Goal: Entertainment & Leisure: Consume media (video, audio)

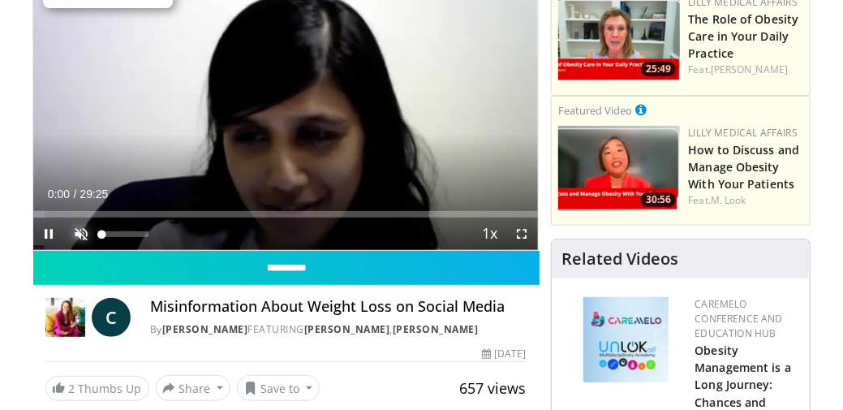
click at [81, 233] on span "Video Player" at bounding box center [82, 233] width 32 height 32
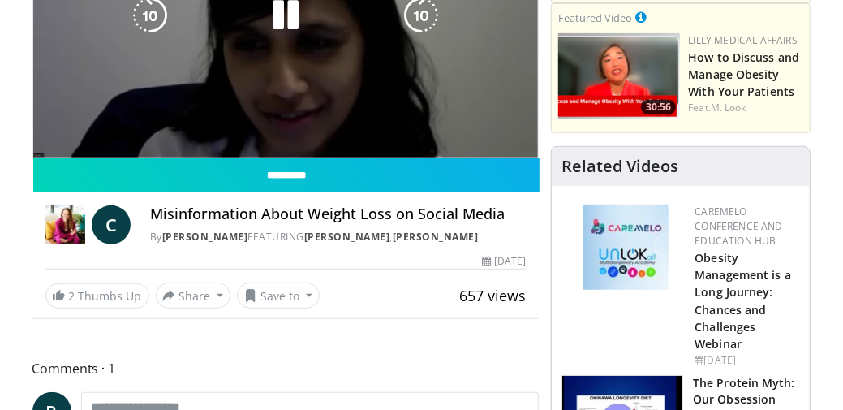
scroll to position [162, 0]
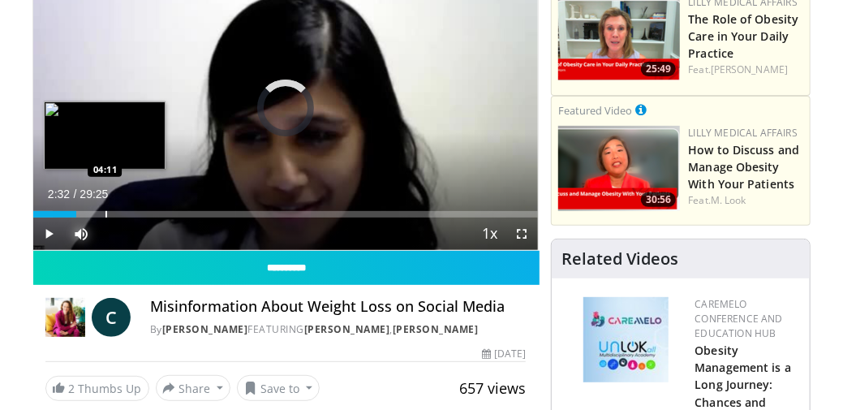
drag, startPoint x: 76, startPoint y: 213, endPoint x: 113, endPoint y: 213, distance: 36.5
click at [107, 213] on div "Progress Bar" at bounding box center [106, 214] width 2 height 6
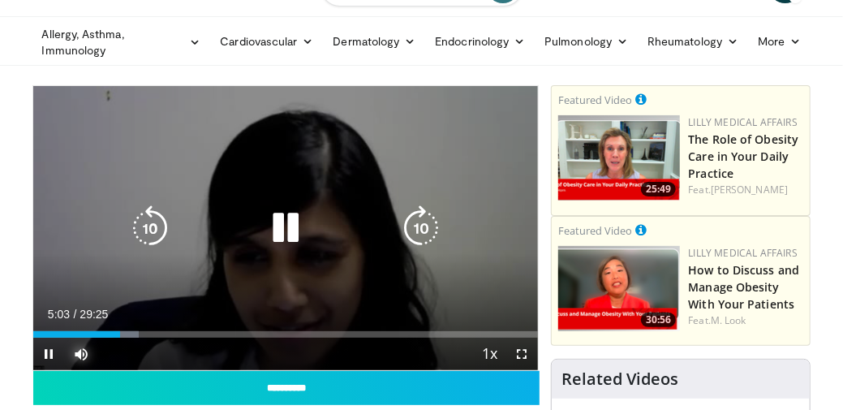
scroll to position [108, 0]
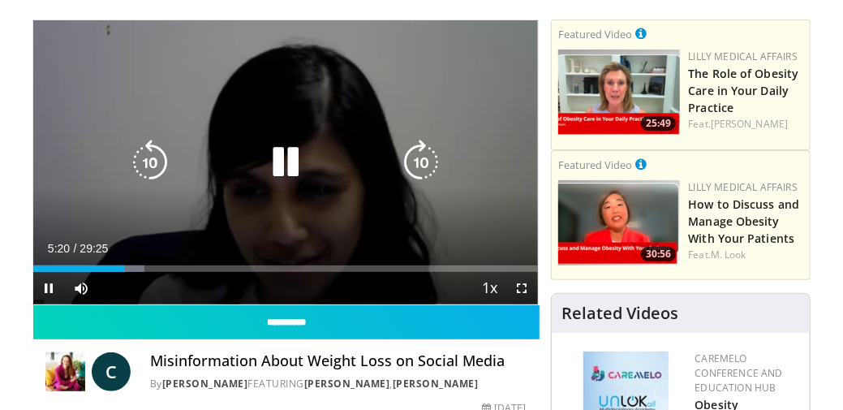
click at [297, 161] on icon "Video Player" at bounding box center [285, 162] width 45 height 45
click at [282, 162] on icon "Video Player" at bounding box center [285, 162] width 45 height 45
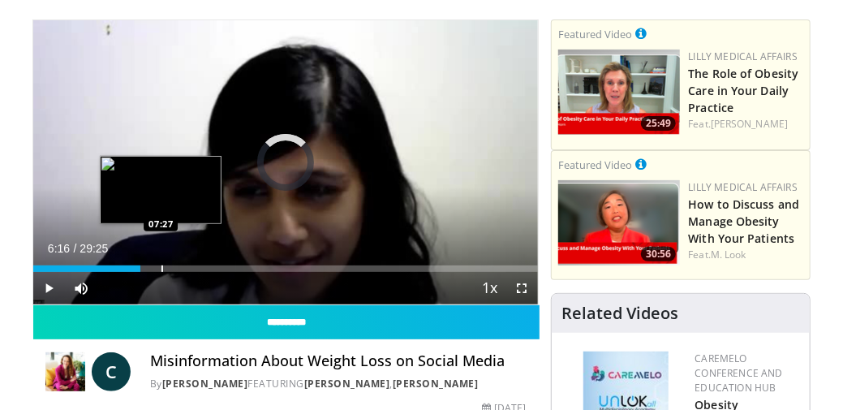
drag, startPoint x: 127, startPoint y: 269, endPoint x: 161, endPoint y: 269, distance: 34.1
click at [161, 269] on div "Progress Bar" at bounding box center [162, 268] width 2 height 6
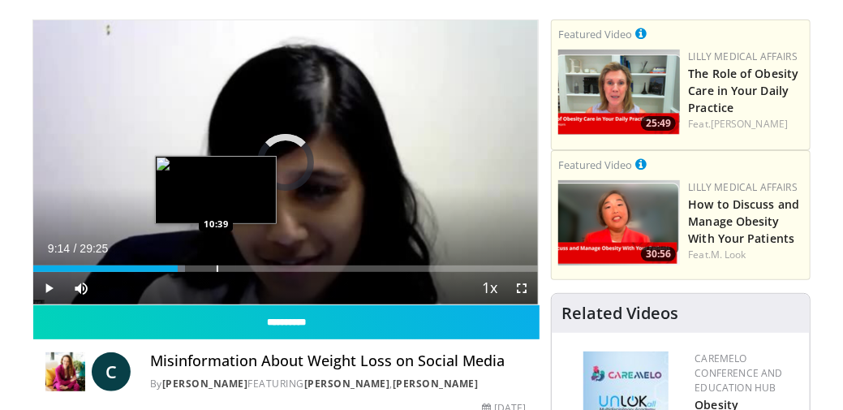
drag, startPoint x: 169, startPoint y: 268, endPoint x: 227, endPoint y: 268, distance: 58.4
click at [218, 268] on div "Progress Bar" at bounding box center [218, 268] width 2 height 6
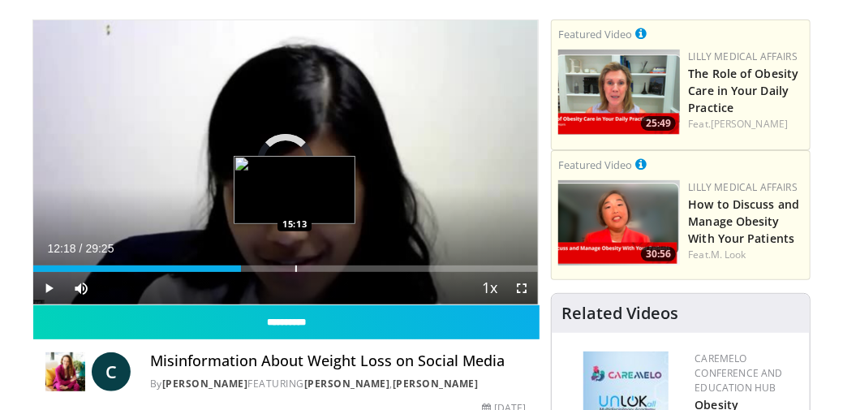
drag, startPoint x: 241, startPoint y: 264, endPoint x: 295, endPoint y: 269, distance: 54.6
click at [295, 269] on div "Progress Bar" at bounding box center [296, 268] width 2 height 6
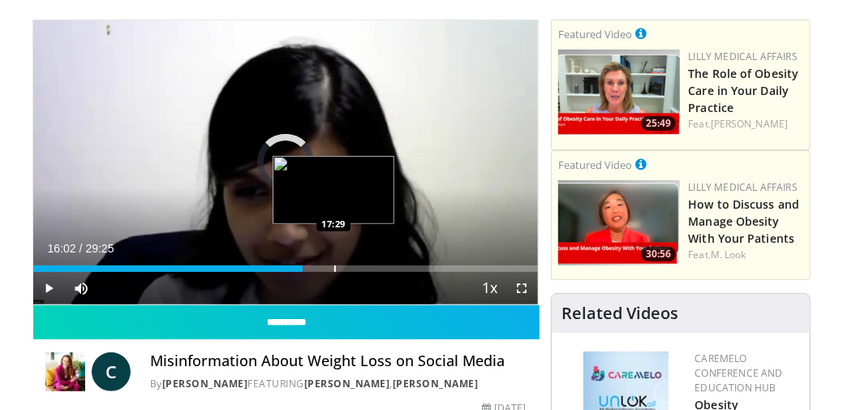
drag, startPoint x: 295, startPoint y: 266, endPoint x: 342, endPoint y: 264, distance: 46.3
click at [342, 264] on div "Loaded : 0.00% 17:21 17:29" at bounding box center [285, 263] width 505 height 15
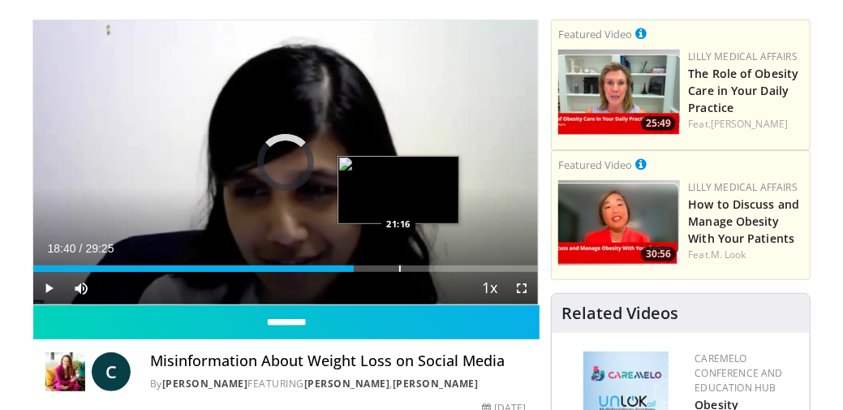
drag, startPoint x: 352, startPoint y: 265, endPoint x: 398, endPoint y: 269, distance: 46.4
click at [399, 269] on div "Progress Bar" at bounding box center [400, 268] width 2 height 6
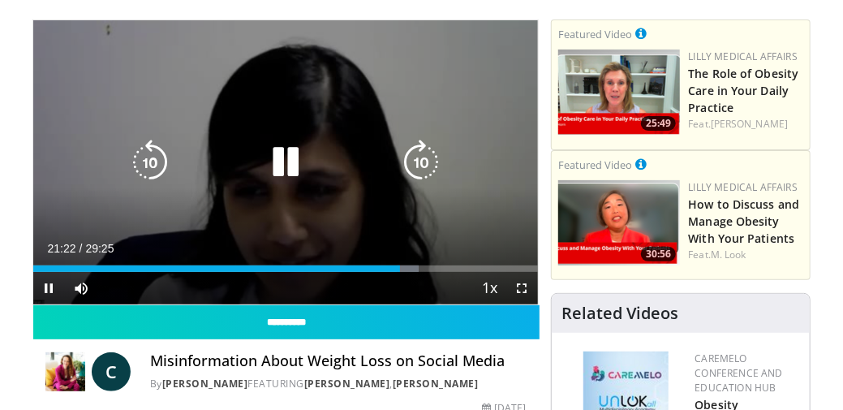
scroll to position [162, 0]
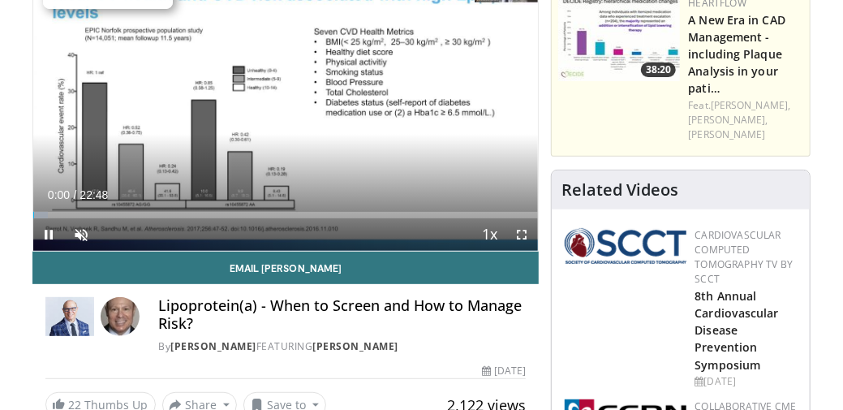
scroll to position [162, 0]
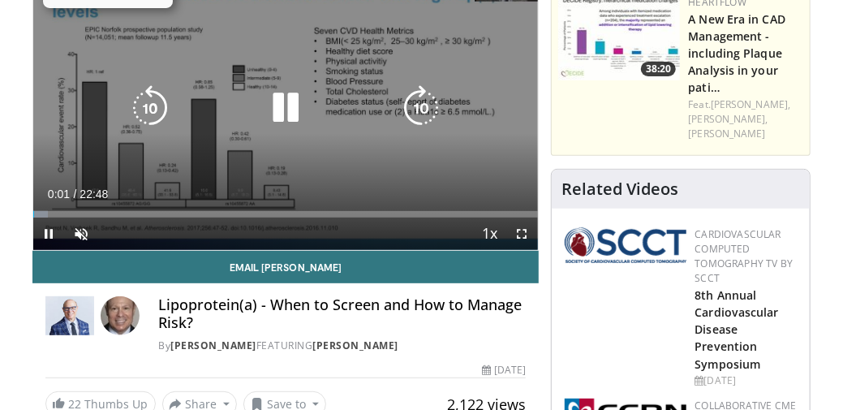
click at [286, 110] on icon "Video Player" at bounding box center [285, 107] width 45 height 45
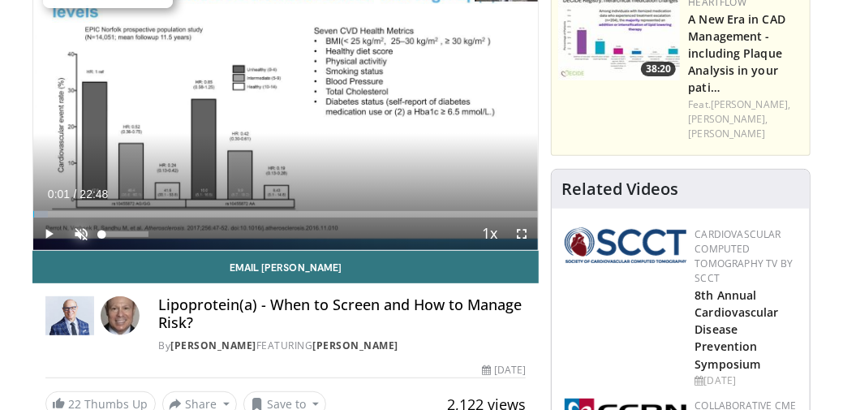
click at [84, 230] on span "Video Player" at bounding box center [82, 233] width 32 height 32
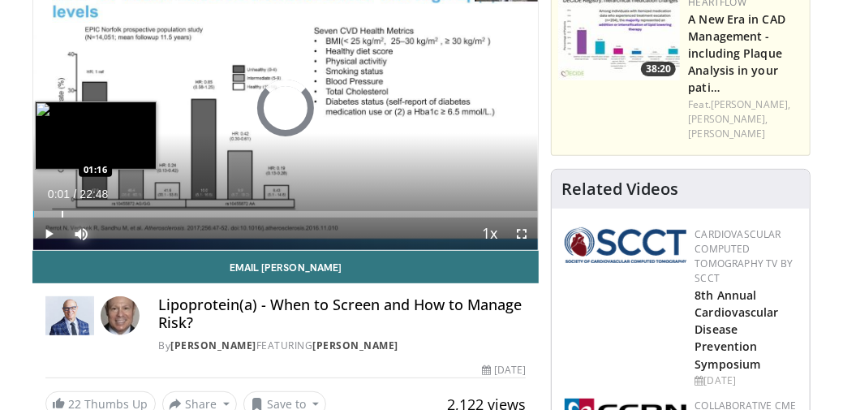
drag, startPoint x: 51, startPoint y: 210, endPoint x: 61, endPoint y: 210, distance: 9.7
click at [62, 211] on div "Progress Bar" at bounding box center [63, 214] width 2 height 6
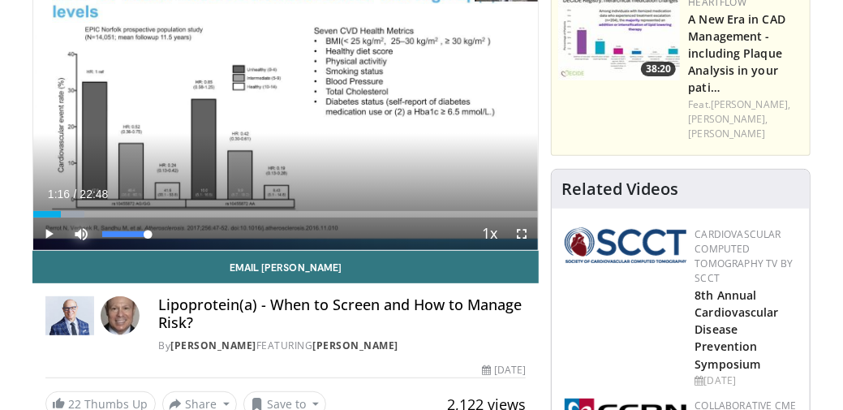
click at [81, 230] on span "Video Player" at bounding box center [82, 233] width 32 height 32
click at [83, 232] on span "Video Player" at bounding box center [82, 233] width 32 height 32
drag, startPoint x: 100, startPoint y: 232, endPoint x: 166, endPoint y: 232, distance: 66.5
click at [166, 232] on div "Mute 100%" at bounding box center [123, 233] width 114 height 32
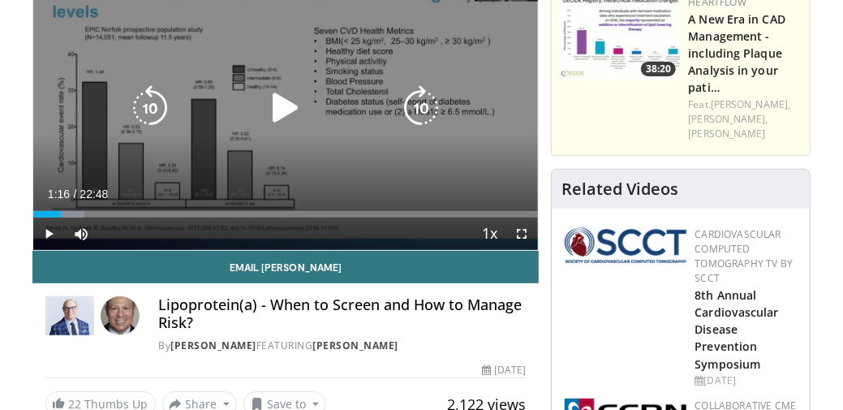
click at [282, 107] on icon "Video Player" at bounding box center [285, 107] width 45 height 45
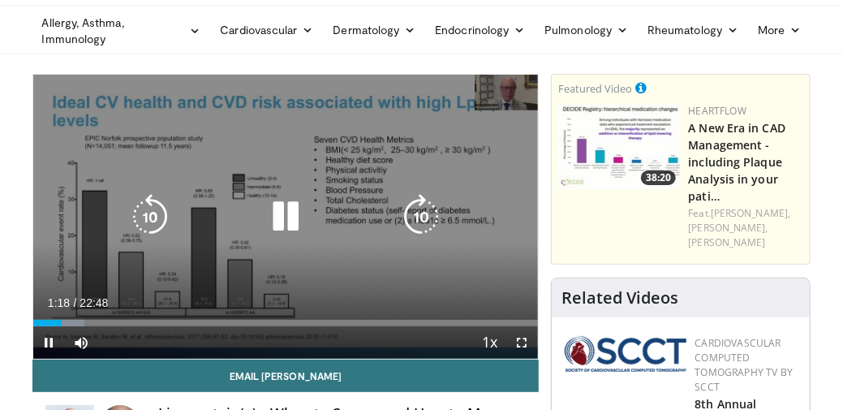
scroll to position [108, 0]
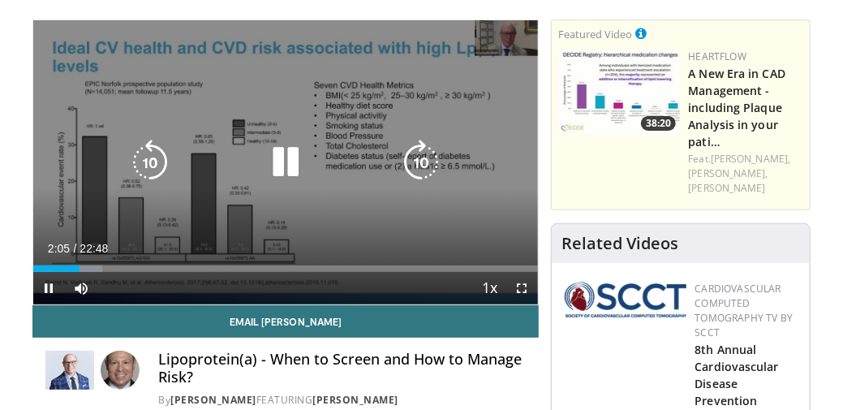
click at [294, 164] on icon "Video Player" at bounding box center [285, 162] width 45 height 45
